Goal: Browse casually: Explore the website without a specific task or goal

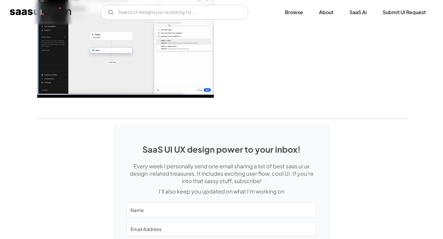
scroll to position [1563, 0]
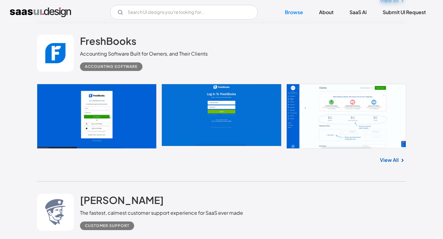
scroll to position [4889, 0]
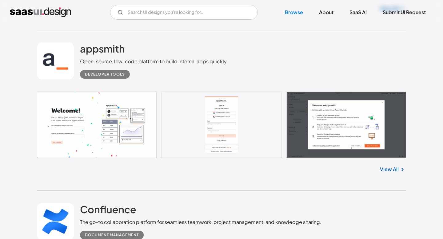
scroll to position [6063, 0]
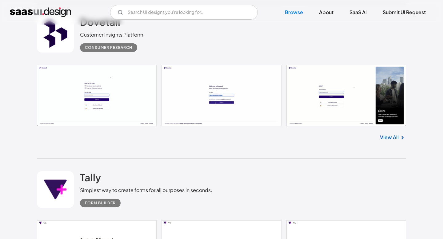
scroll to position [7543, 0]
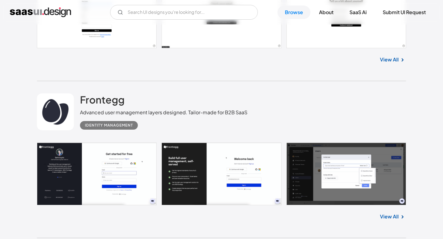
scroll to position [7790, 0]
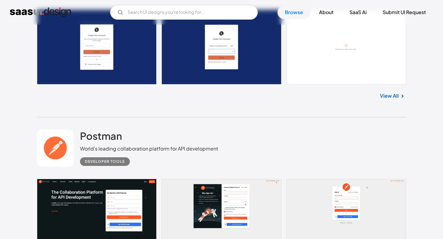
scroll to position [8908, 0]
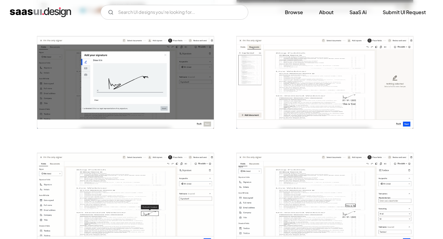
scroll to position [517, 0]
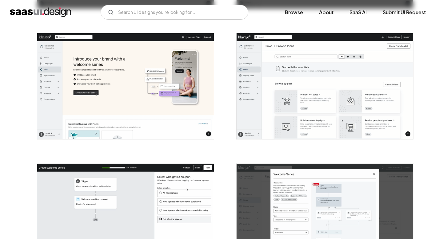
scroll to position [895, 0]
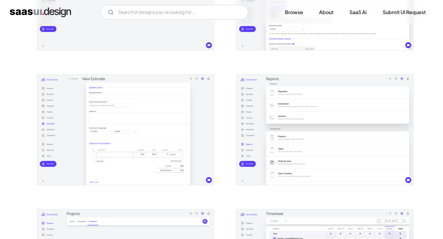
scroll to position [948, 0]
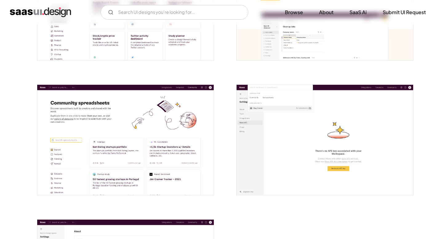
scroll to position [1498, 0]
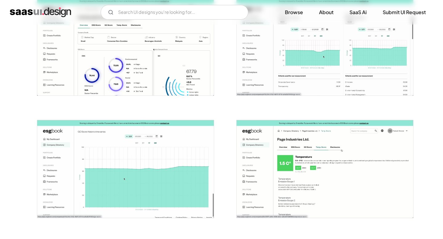
scroll to position [721, 0]
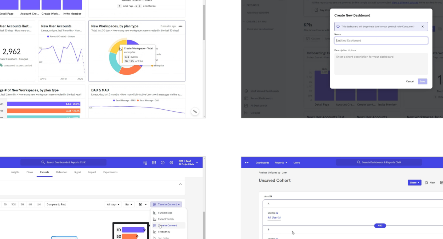
scroll to position [1033, 0]
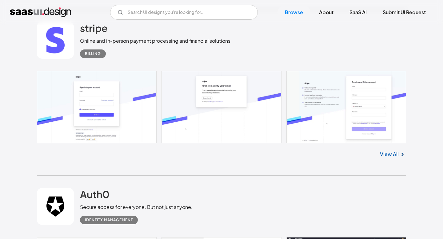
scroll to position [9505, 0]
